Goal: Task Accomplishment & Management: Manage account settings

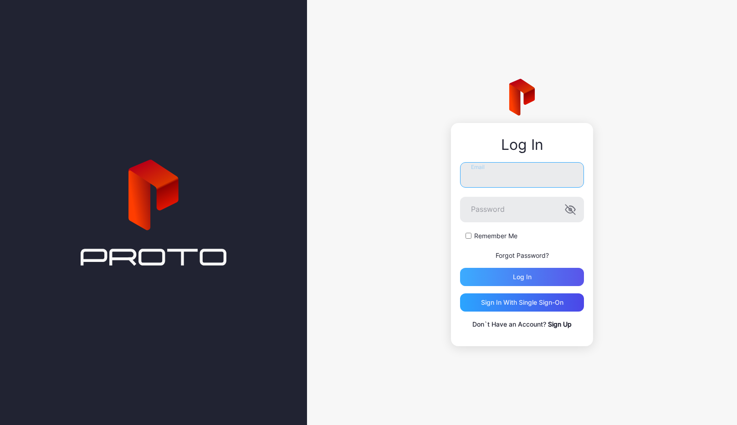
type input "**********"
click at [510, 274] on div "Log in" at bounding box center [522, 277] width 124 height 18
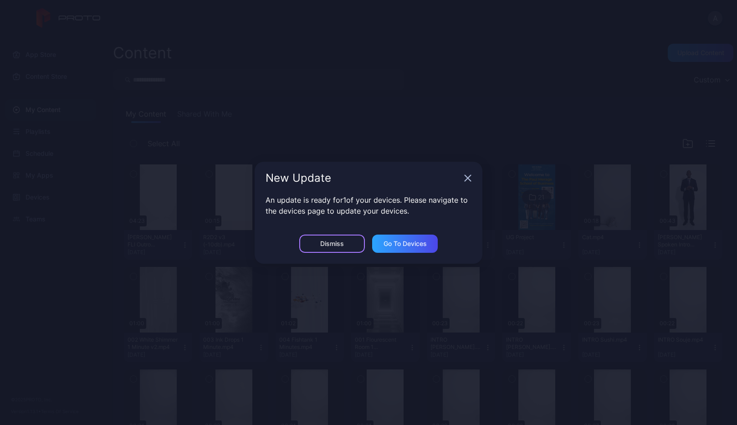
click at [355, 244] on div "Dismiss" at bounding box center [332, 244] width 66 height 18
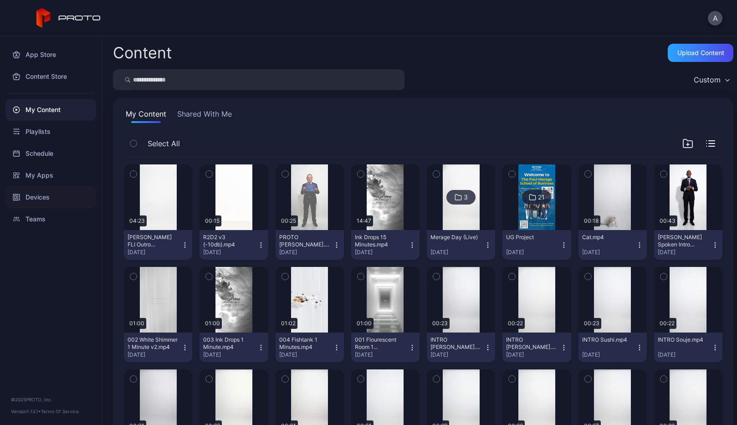
click at [45, 195] on div "Devices" at bounding box center [50, 197] width 91 height 22
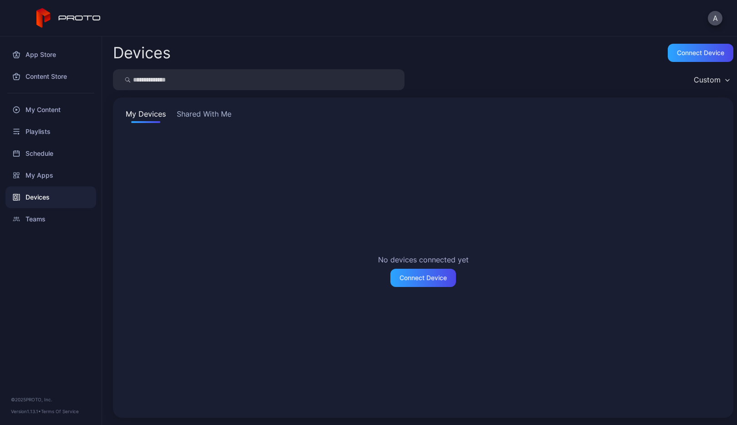
click at [214, 125] on div "My Devices Shared With Me No devices connected yet Connect Device" at bounding box center [423, 258] width 621 height 320
click at [213, 117] on button "Shared With Me" at bounding box center [204, 115] width 58 height 15
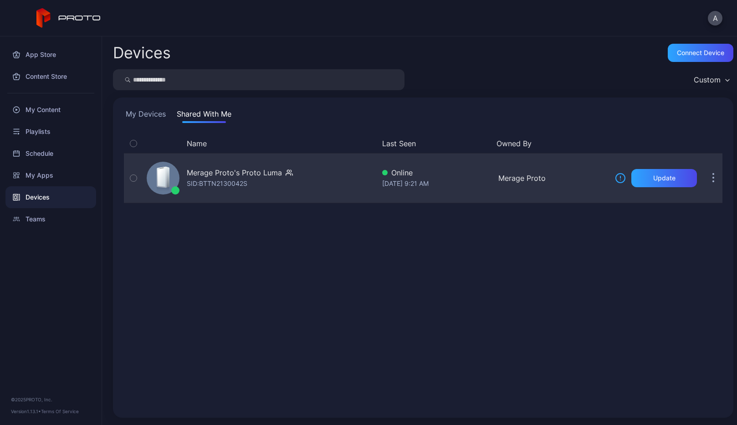
click at [138, 179] on button "button" at bounding box center [133, 178] width 19 height 49
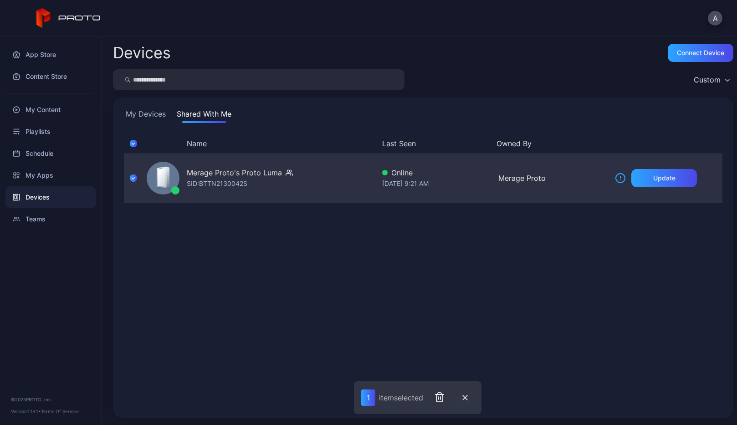
click at [256, 172] on div "Merage Proto's Proto Luma" at bounding box center [234, 172] width 95 height 11
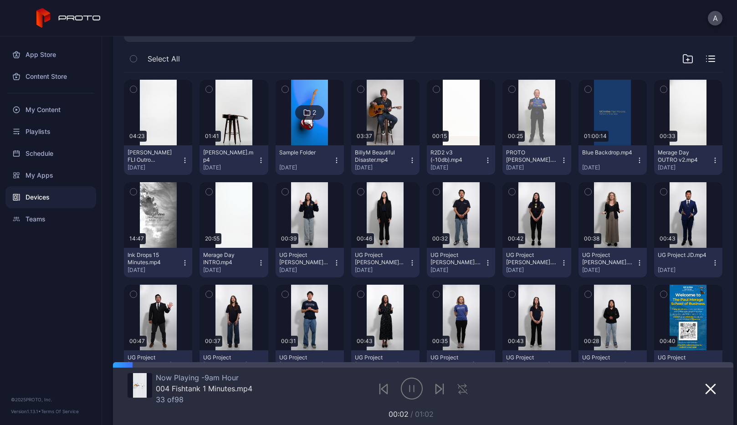
scroll to position [51, 0]
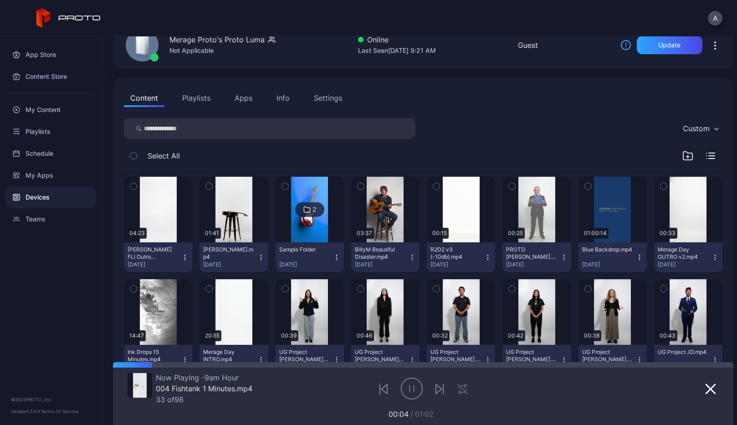
click at [280, 98] on div "Info" at bounding box center [283, 98] width 13 height 11
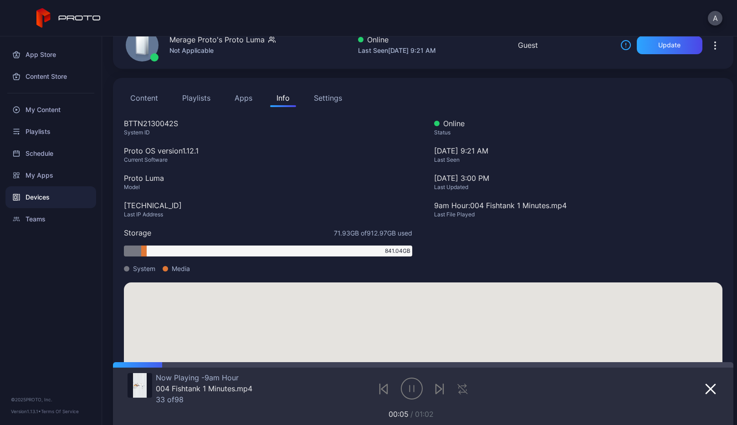
click at [332, 99] on div "Settings" at bounding box center [328, 98] width 28 height 11
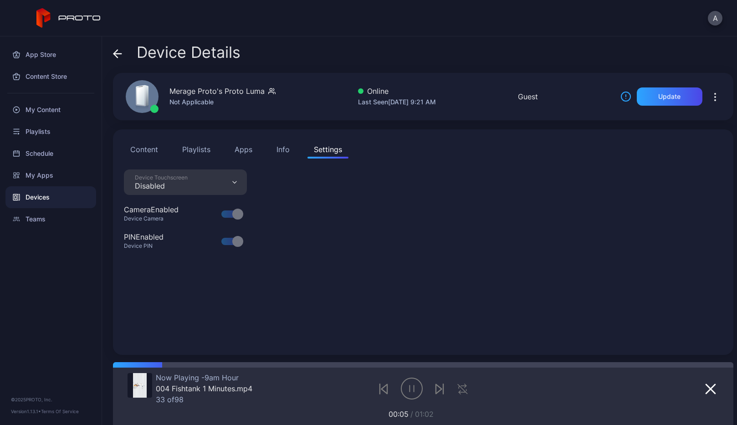
scroll to position [0, 0]
click at [280, 150] on div "Info" at bounding box center [283, 149] width 13 height 11
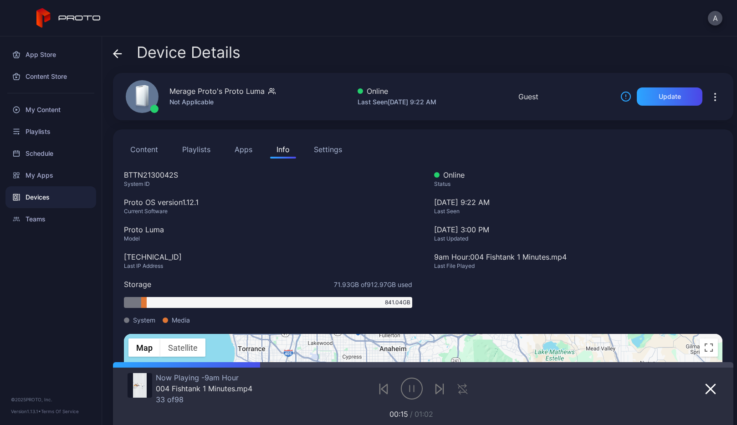
click at [249, 148] on button "Apps" at bounding box center [243, 149] width 31 height 18
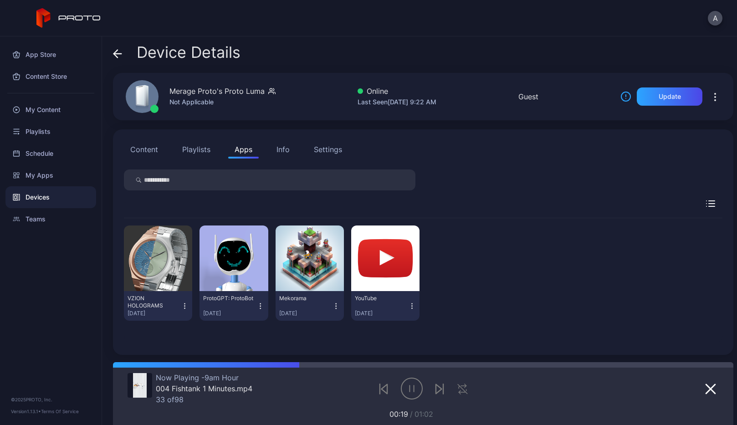
click at [201, 148] on button "Playlists" at bounding box center [196, 149] width 41 height 18
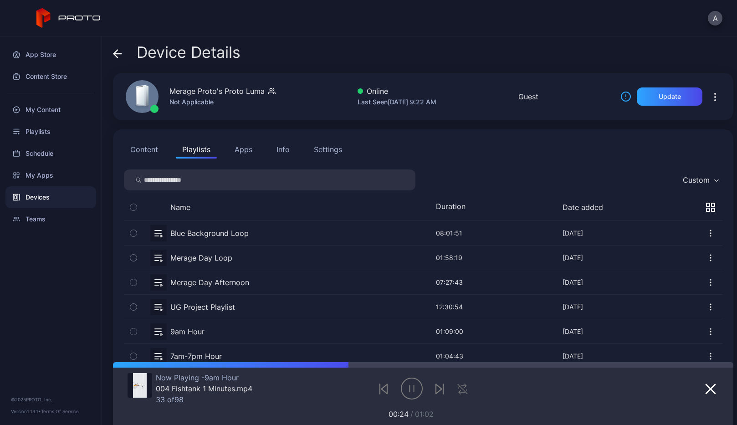
click at [160, 150] on button "Content" at bounding box center [144, 149] width 41 height 18
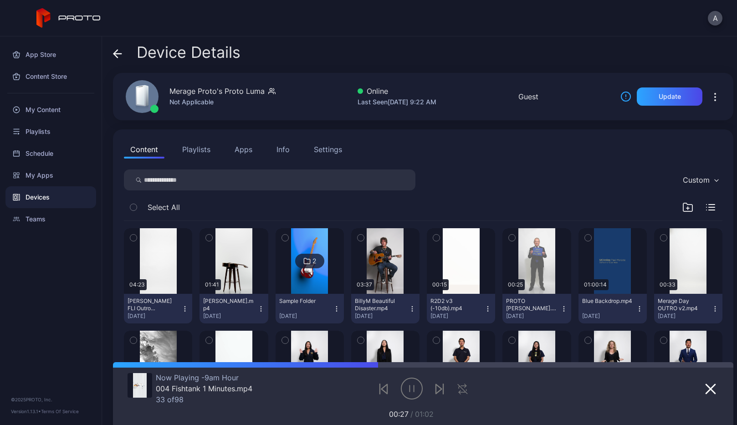
click at [283, 149] on div "Info" at bounding box center [283, 149] width 13 height 11
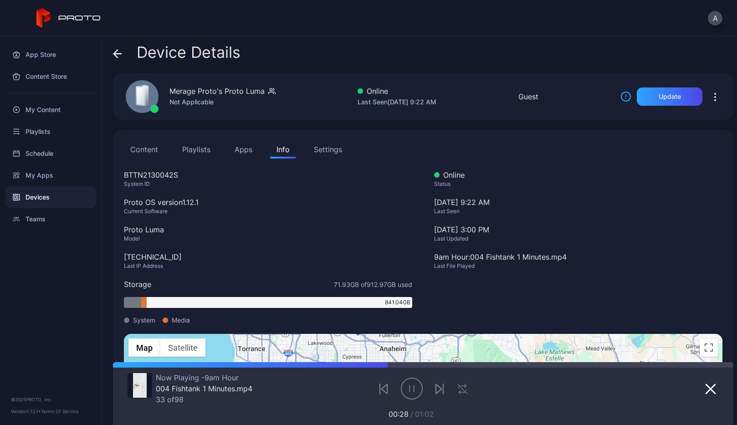
click at [335, 150] on div "Settings" at bounding box center [328, 149] width 28 height 11
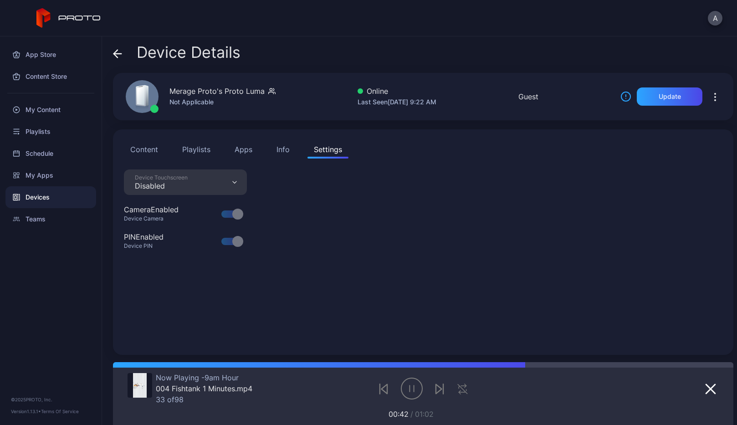
click at [138, 145] on button "Content" at bounding box center [144, 149] width 41 height 18
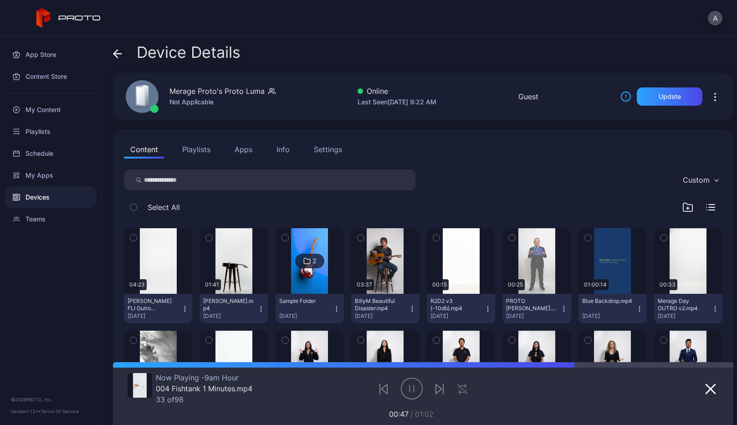
click at [287, 144] on div "Info" at bounding box center [283, 149] width 13 height 11
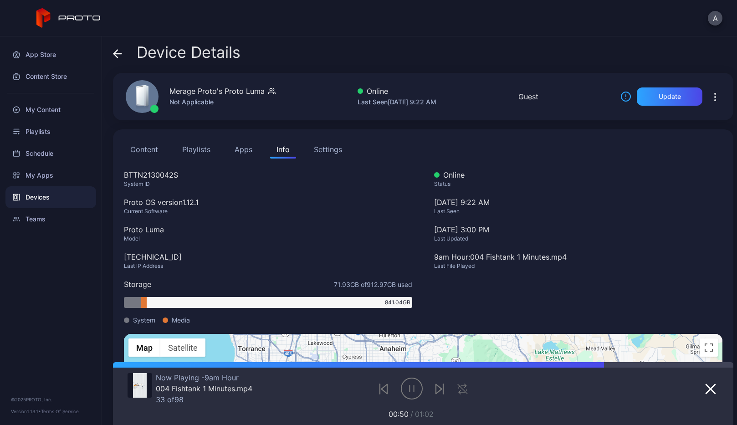
click at [326, 149] on div "Settings" at bounding box center [328, 149] width 28 height 11
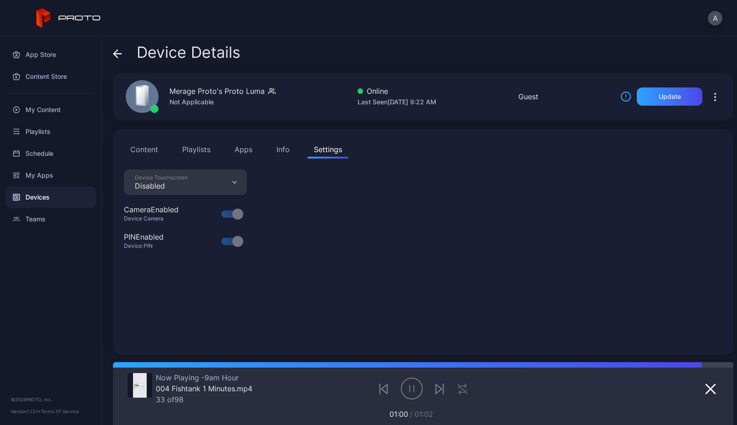
click at [275, 151] on button "Info" at bounding box center [283, 149] width 26 height 18
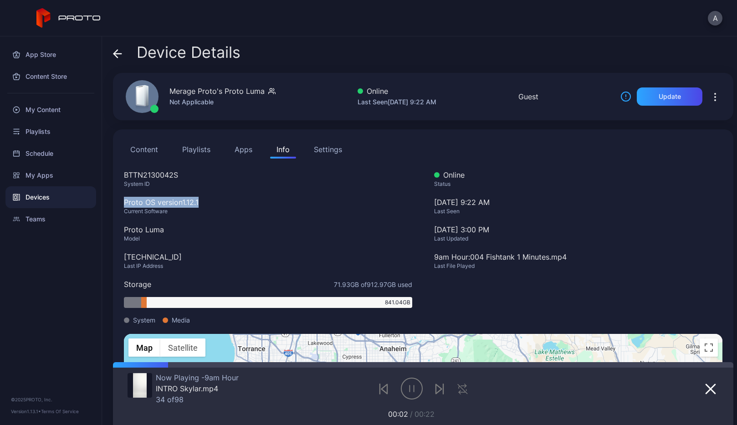
drag, startPoint x: 124, startPoint y: 202, endPoint x: 219, endPoint y: 203, distance: 95.7
click at [219, 203] on div "Proto OS version 1.12.1" at bounding box center [268, 202] width 288 height 11
copy div "Proto OS version 1.12.1"
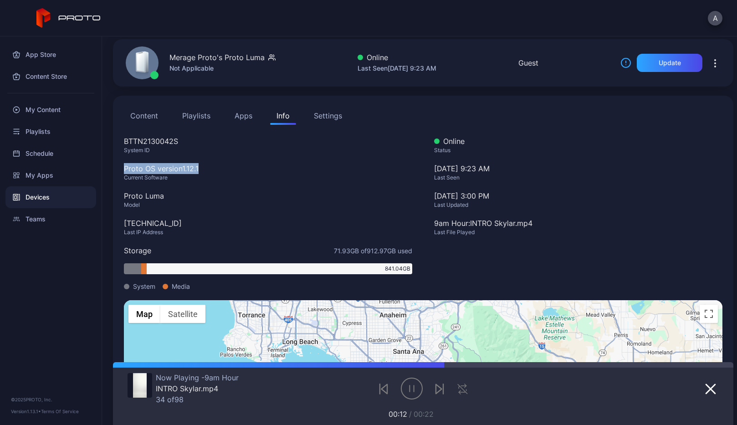
scroll to position [33, 0]
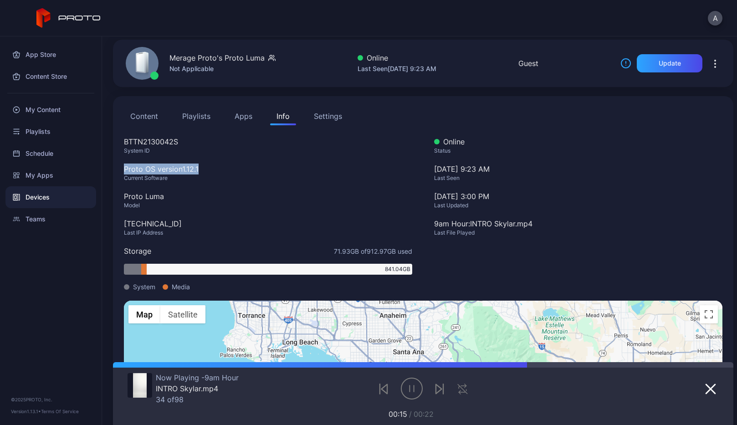
click at [278, 157] on div "BTTN2130042S System ID Proto OS version 1.12.1 Current Software Proto Luma Mode…" at bounding box center [268, 218] width 288 height 165
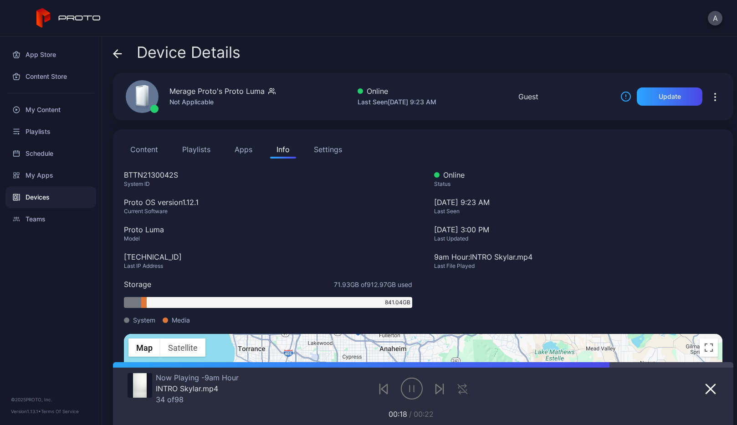
scroll to position [15, 0]
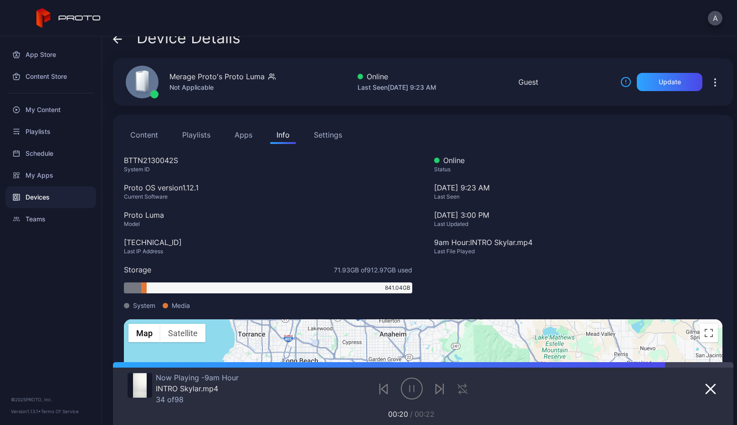
click at [333, 138] on div "Settings" at bounding box center [328, 134] width 28 height 11
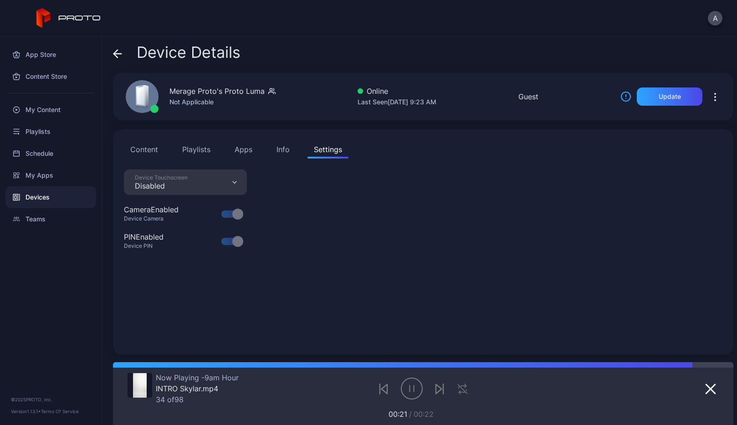
click at [278, 152] on div "Info" at bounding box center [283, 149] width 13 height 11
